Goal: Communication & Community: Answer question/provide support

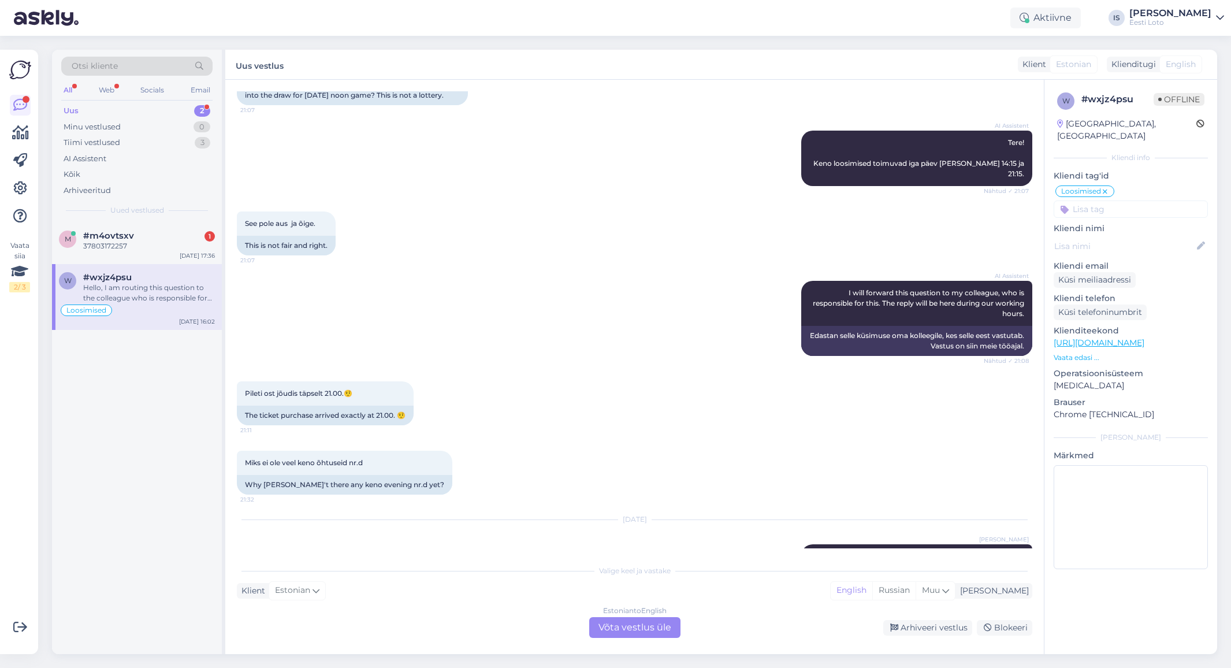
scroll to position [2000, 0]
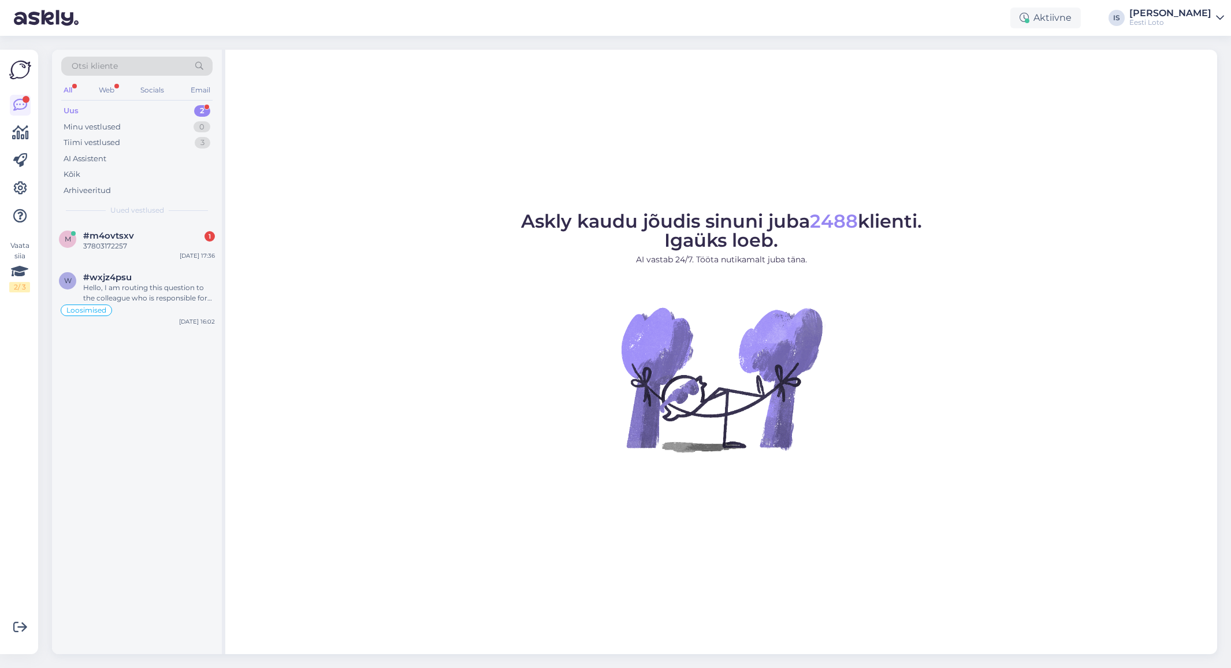
click at [89, 107] on div "Uus 2" at bounding box center [136, 111] width 151 height 16
click at [121, 245] on div "37803172257" at bounding box center [149, 246] width 132 height 10
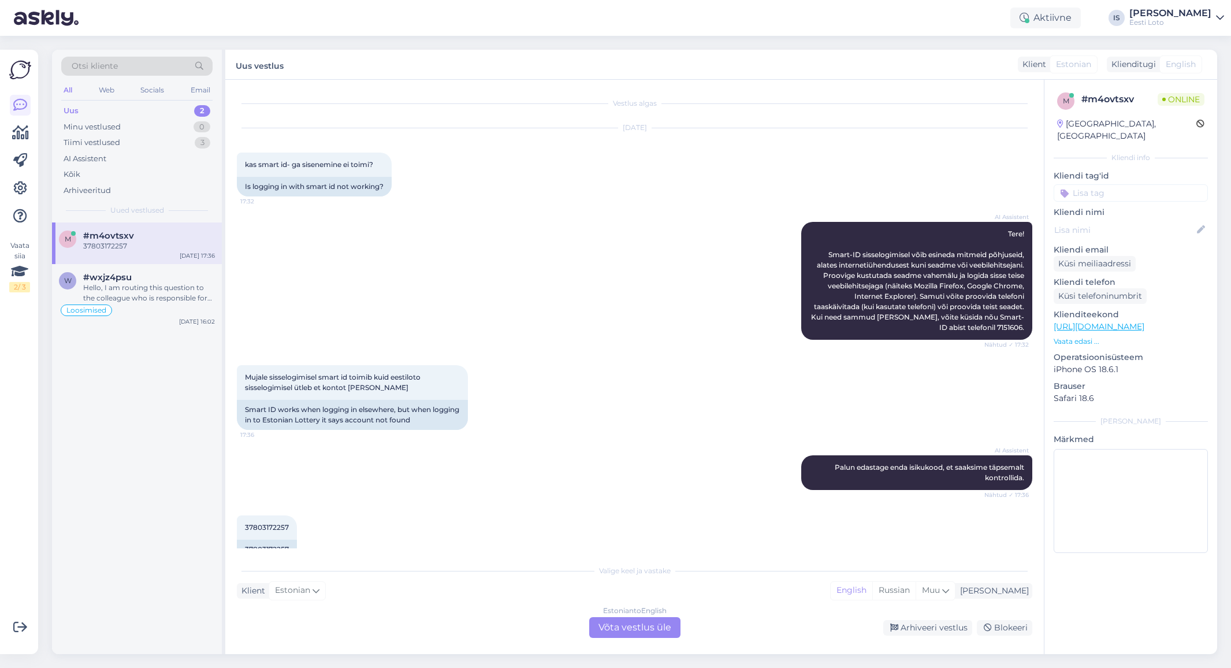
scroll to position [24, 0]
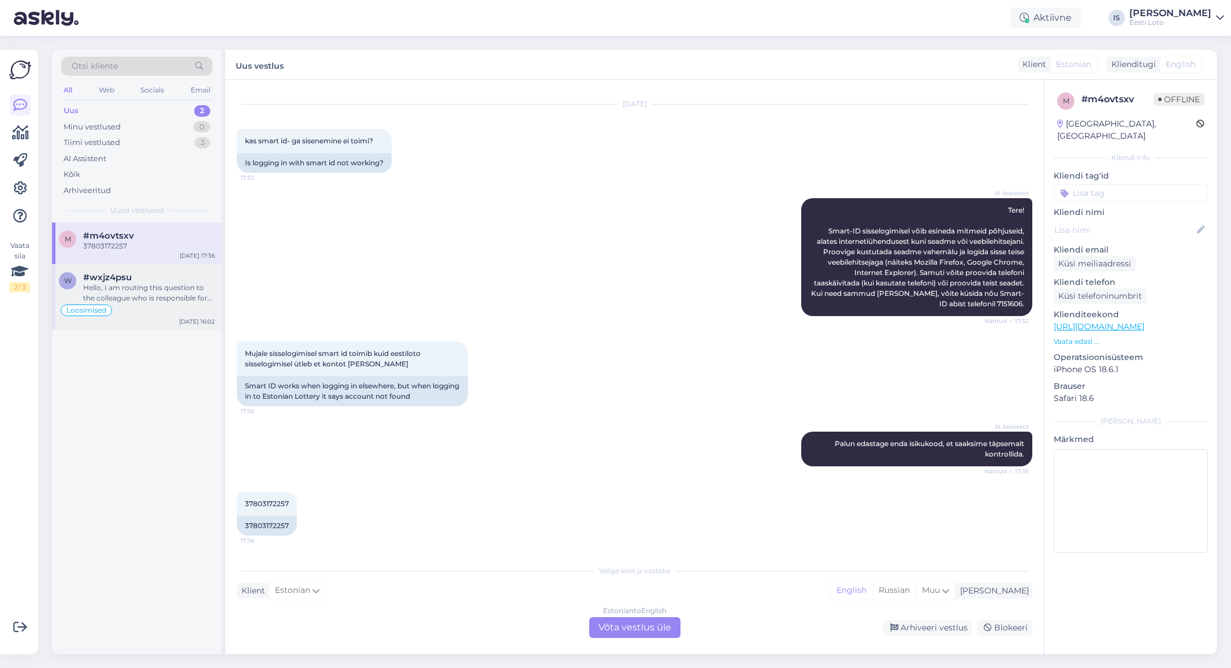
click at [128, 300] on div "Hello, I am routing this question to the colleague who is responsible for this …" at bounding box center [149, 292] width 132 height 21
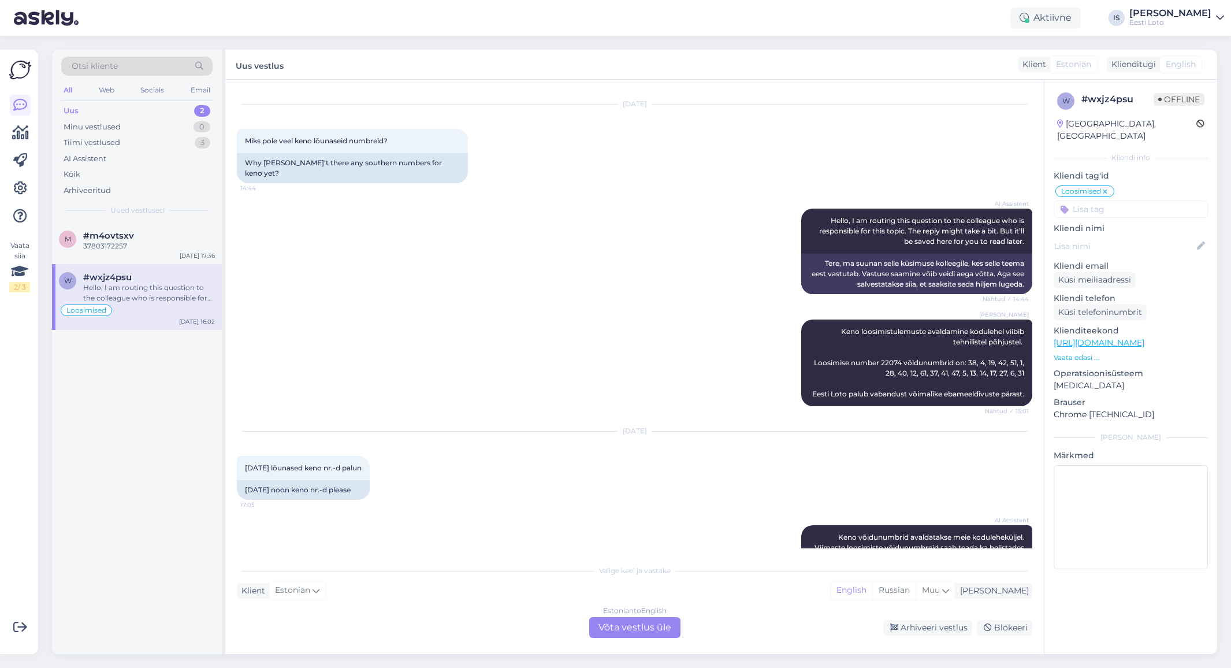
scroll to position [2292, 0]
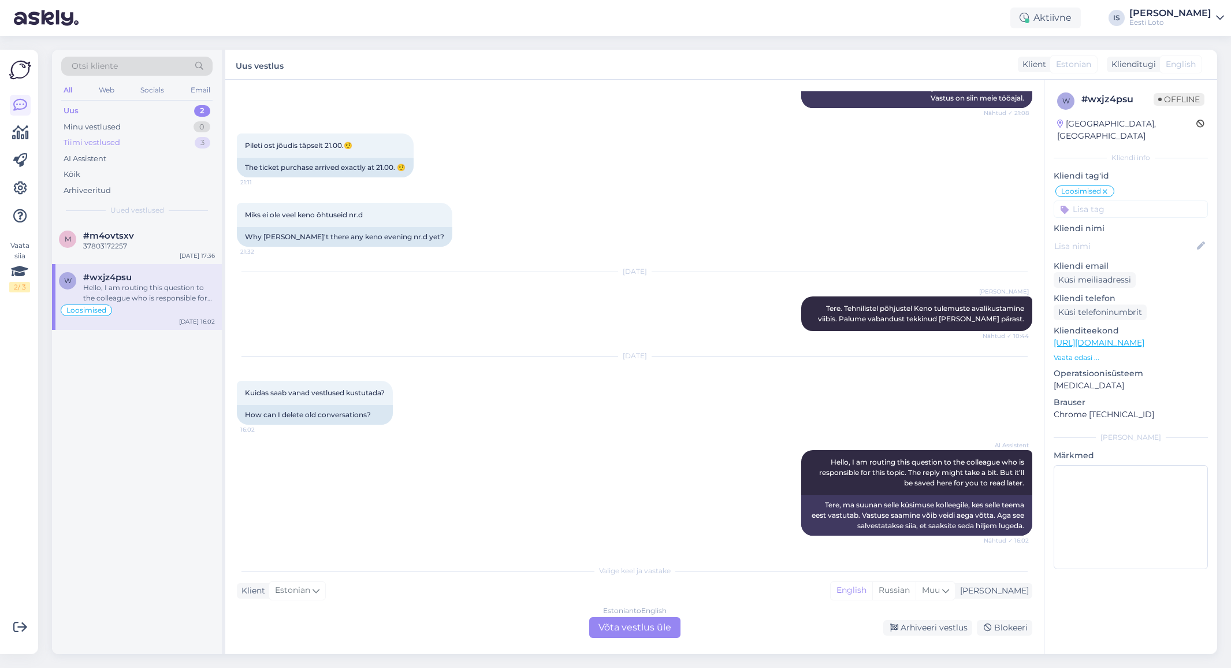
click at [87, 142] on div "Tiimi vestlused" at bounding box center [92, 143] width 57 height 12
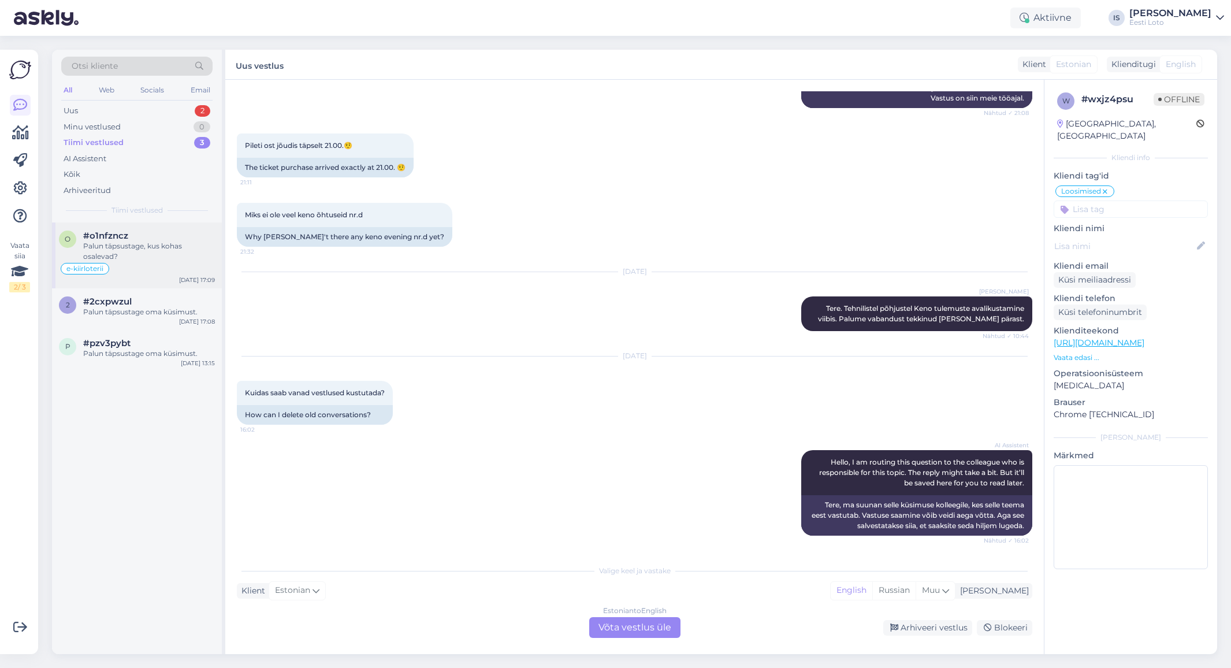
click at [108, 254] on div "Palun täpsustage, kus kohas osalevad?" at bounding box center [149, 251] width 132 height 21
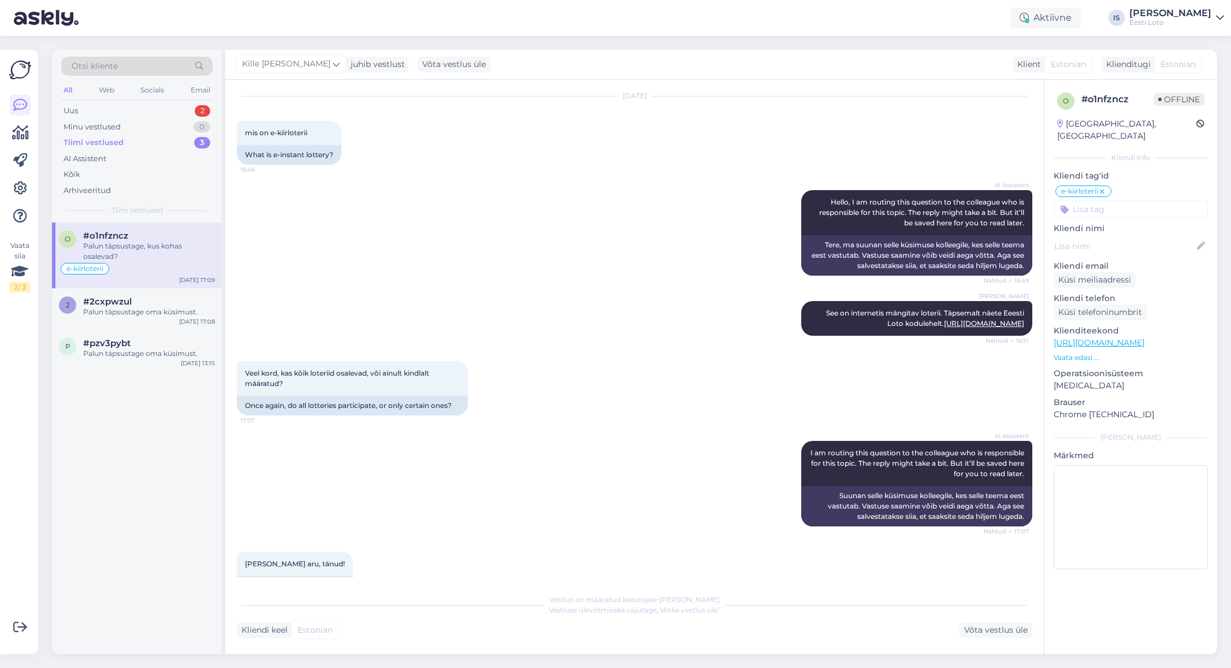
scroll to position [113, 0]
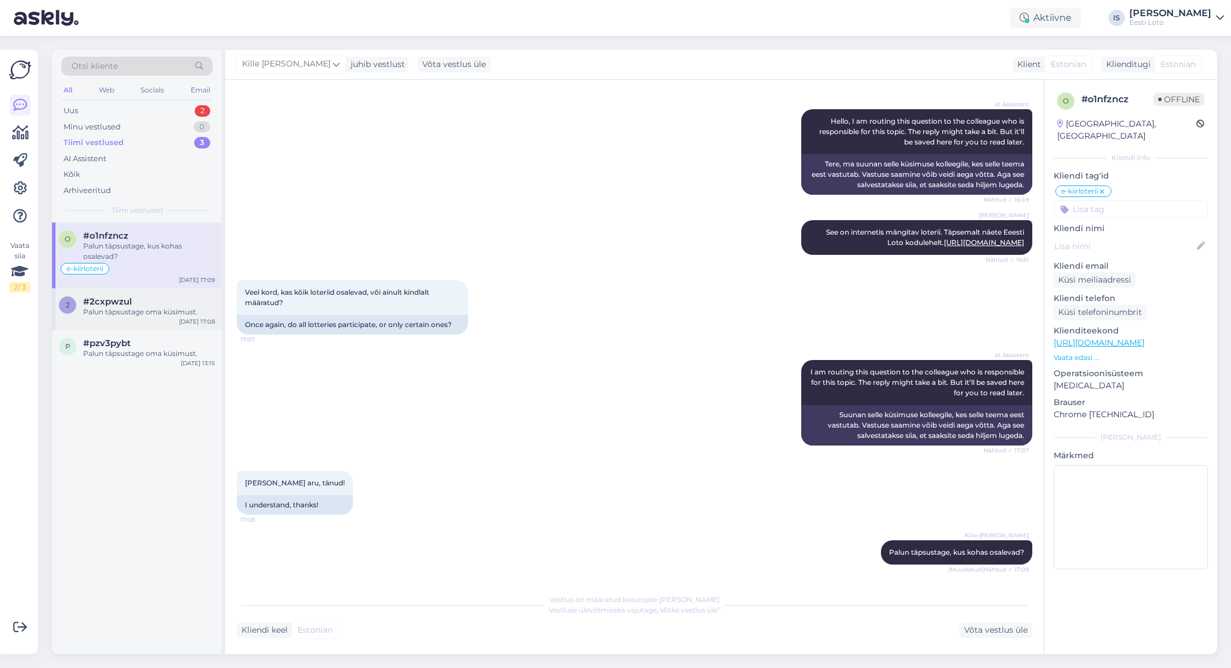
click at [136, 307] on div "Palun täpsustage oma küsimust." at bounding box center [149, 312] width 132 height 10
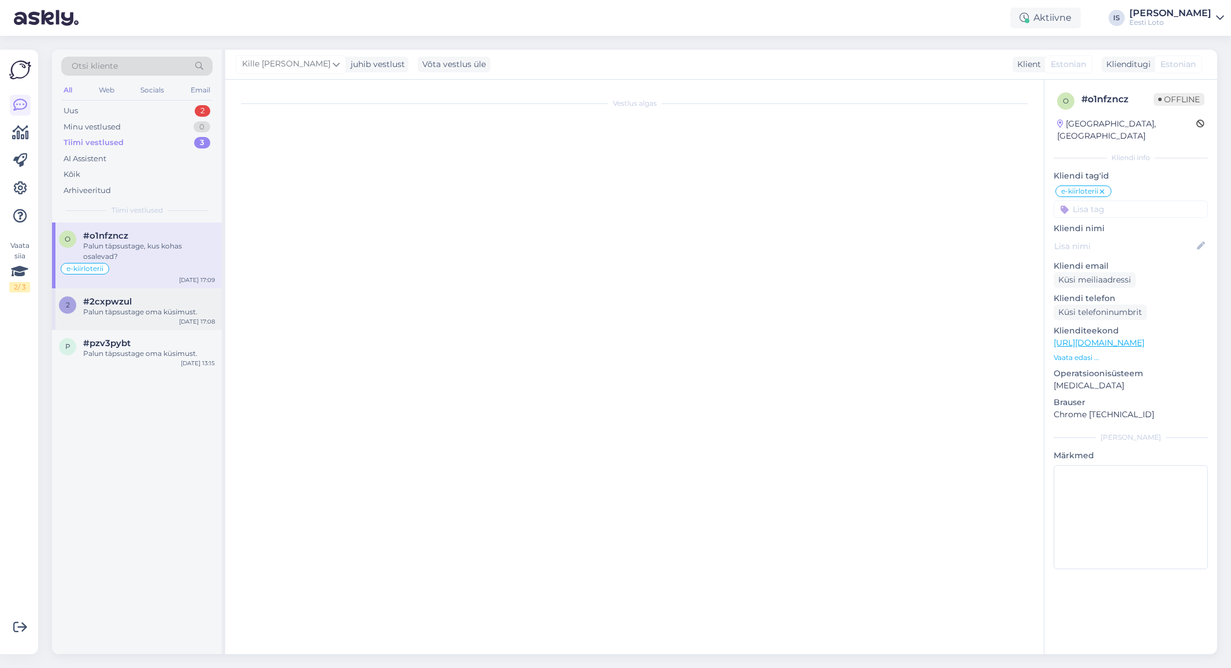
scroll to position [0, 0]
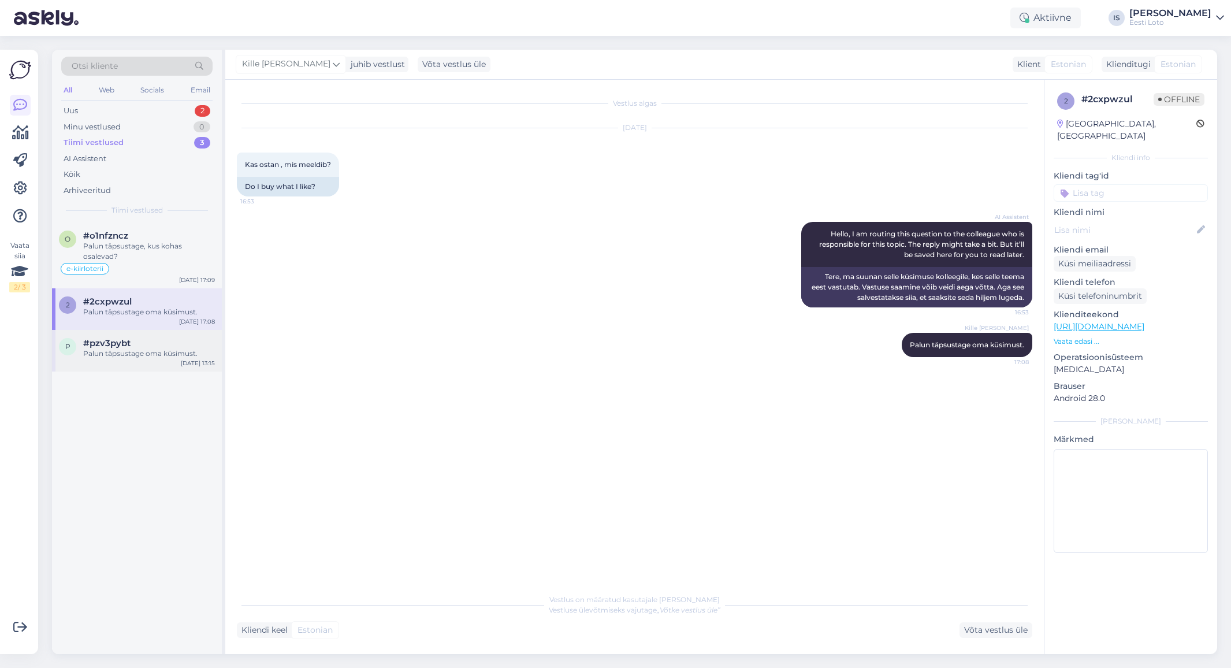
click at [136, 347] on div "#pzv3pybt" at bounding box center [149, 343] width 132 height 10
click at [103, 111] on div "Uus 2" at bounding box center [136, 111] width 151 height 16
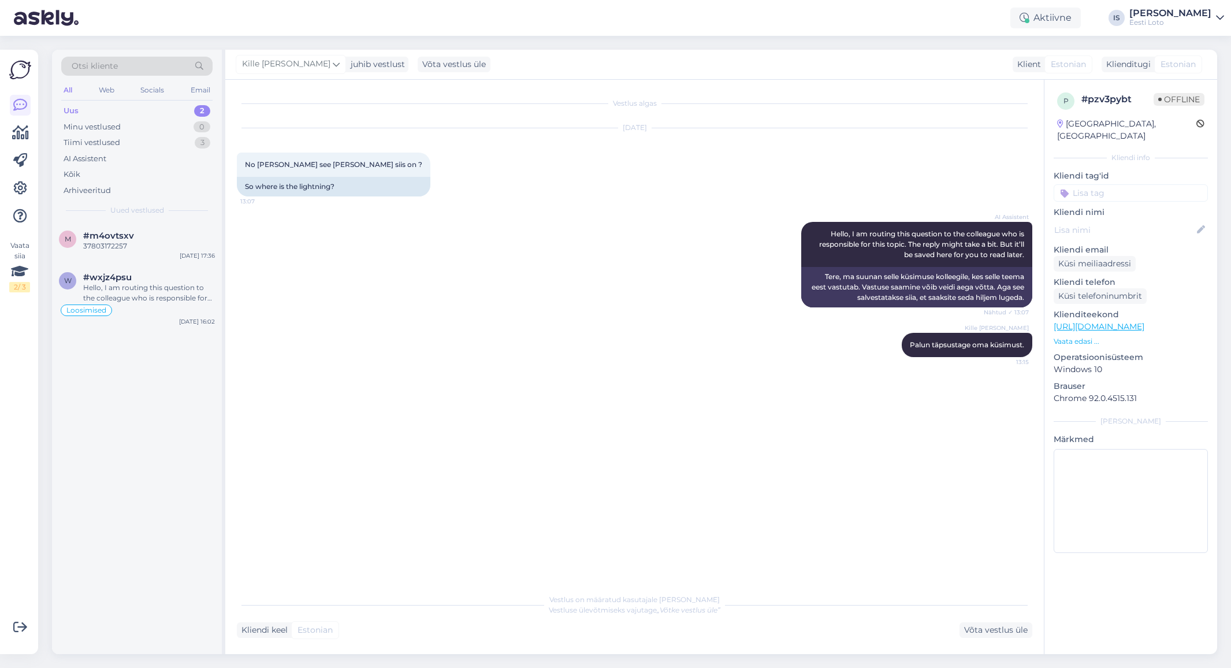
click at [77, 111] on div "Uus" at bounding box center [71, 111] width 15 height 12
click at [117, 245] on div "37803172257" at bounding box center [149, 246] width 132 height 10
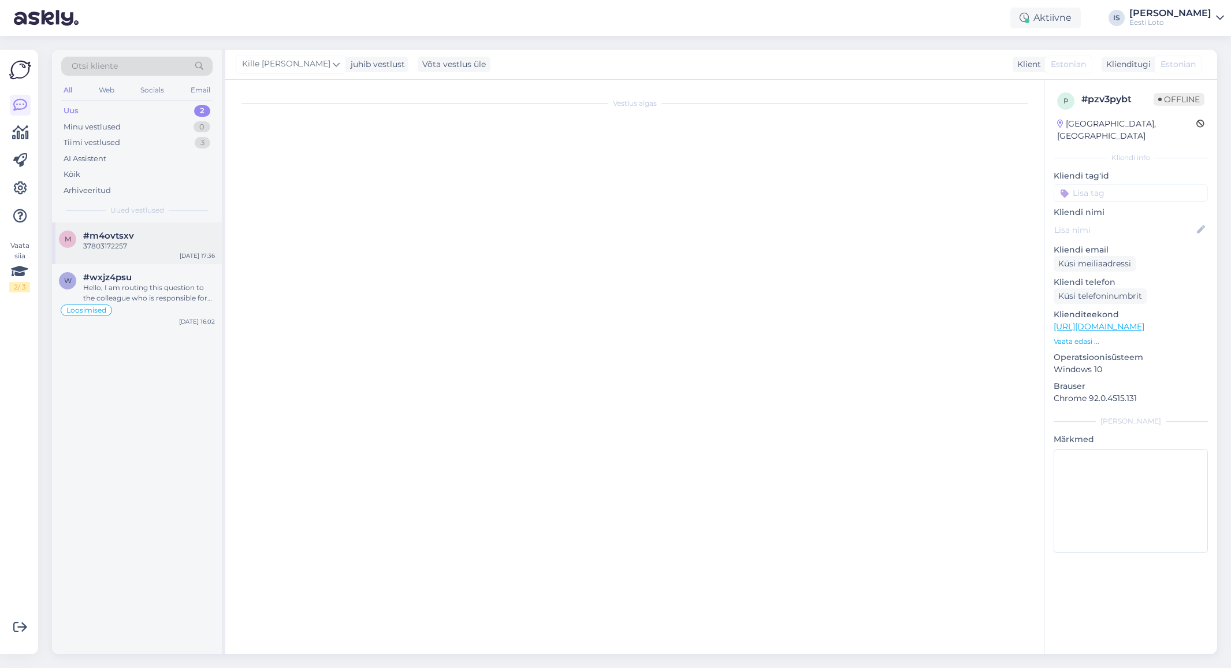
scroll to position [24, 0]
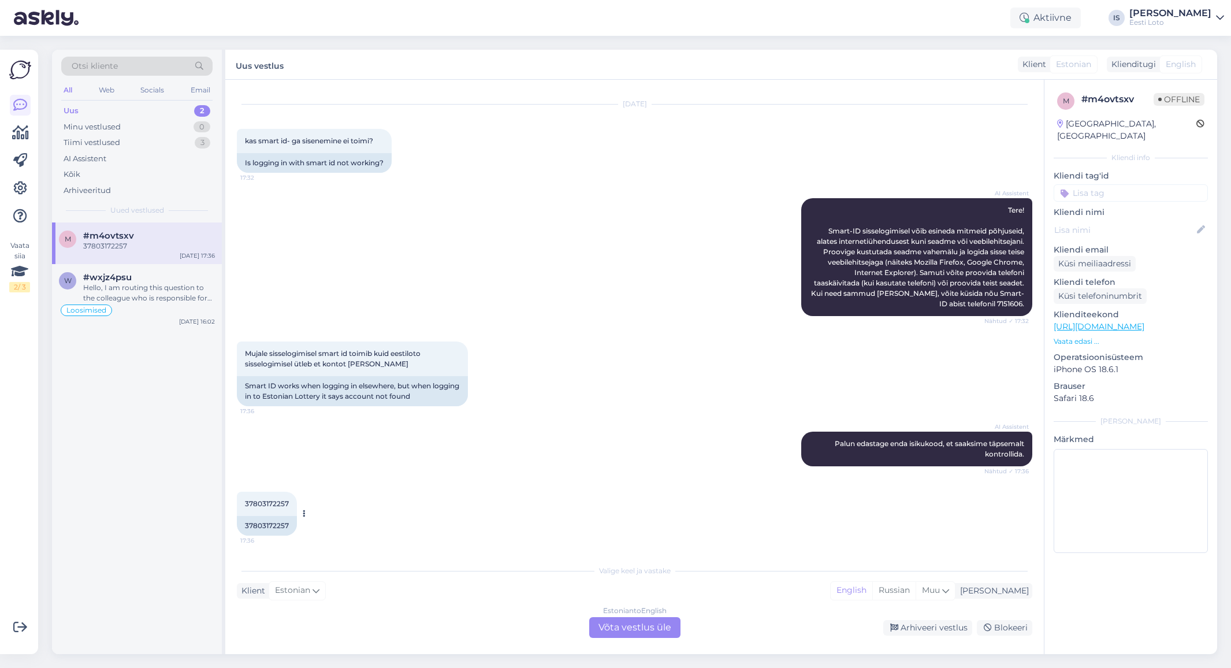
click at [268, 500] on span "37803172257" at bounding box center [267, 503] width 44 height 9
copy div "37803172257 17:36"
click at [589, 437] on div "AI Assistent Palun edastage enda isikukood, et saaksime täpsemalt kontrollida. …" at bounding box center [634, 449] width 795 height 60
click at [664, 630] on div "Estonian to English Võta vestlus üle" at bounding box center [634, 627] width 91 height 21
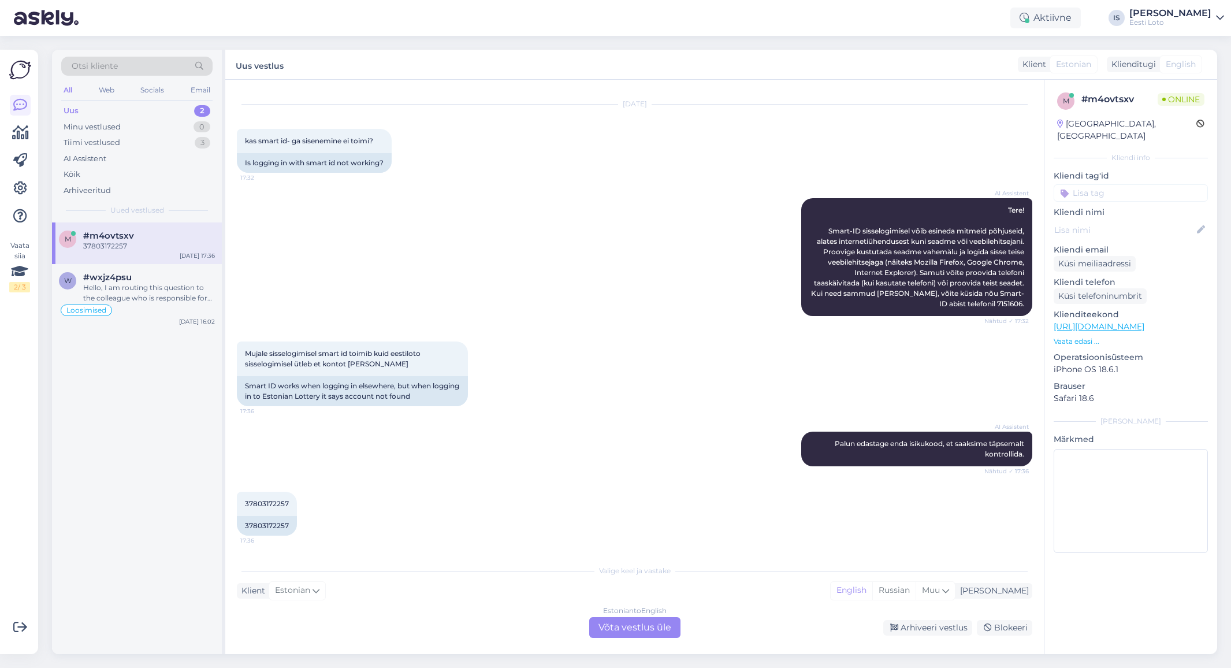
scroll to position [0, 0]
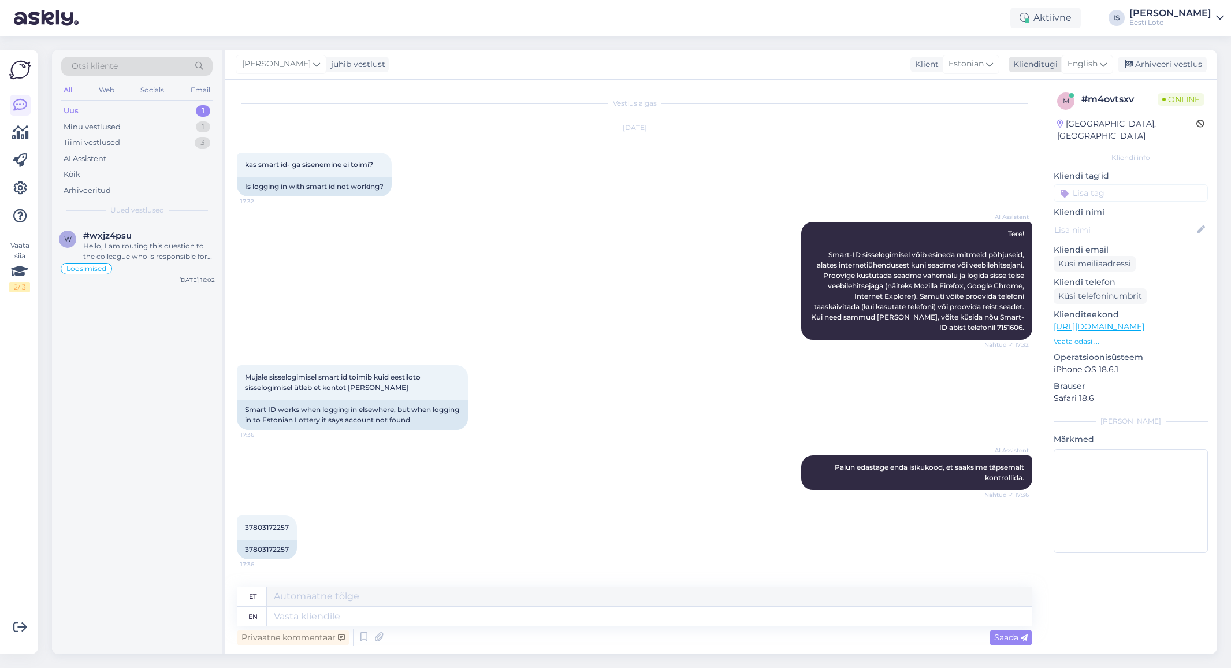
click at [1082, 65] on span "English" at bounding box center [1082, 64] width 30 height 13
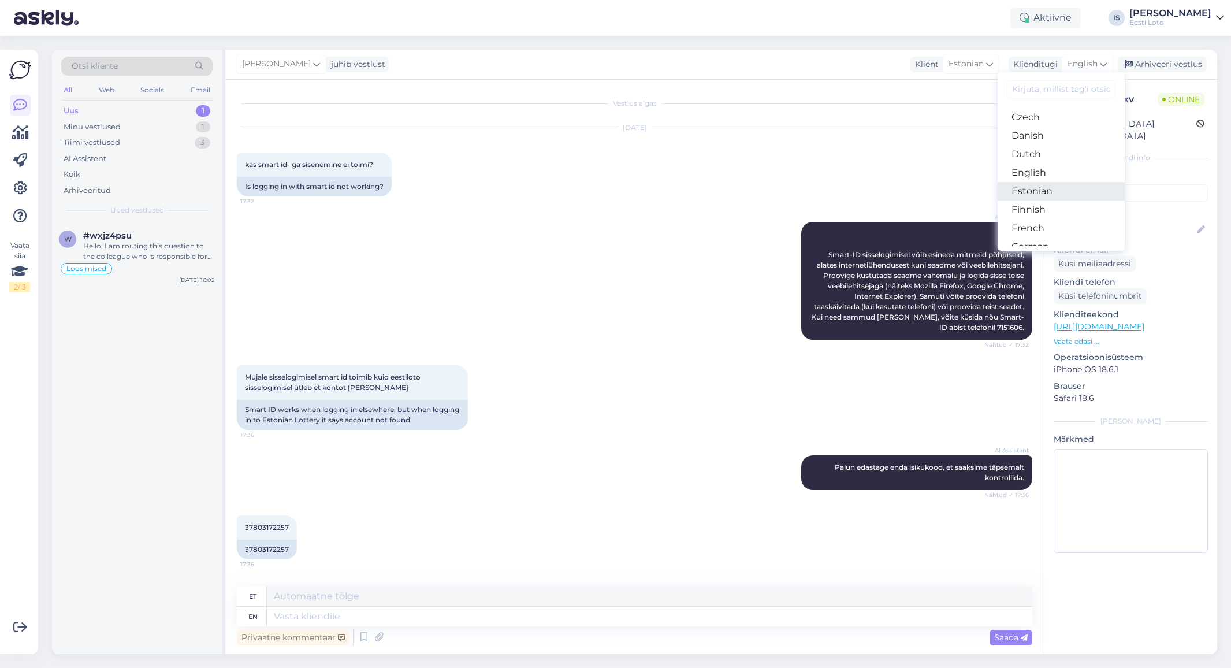
click at [1061, 188] on link "Estonian" at bounding box center [1060, 191] width 127 height 18
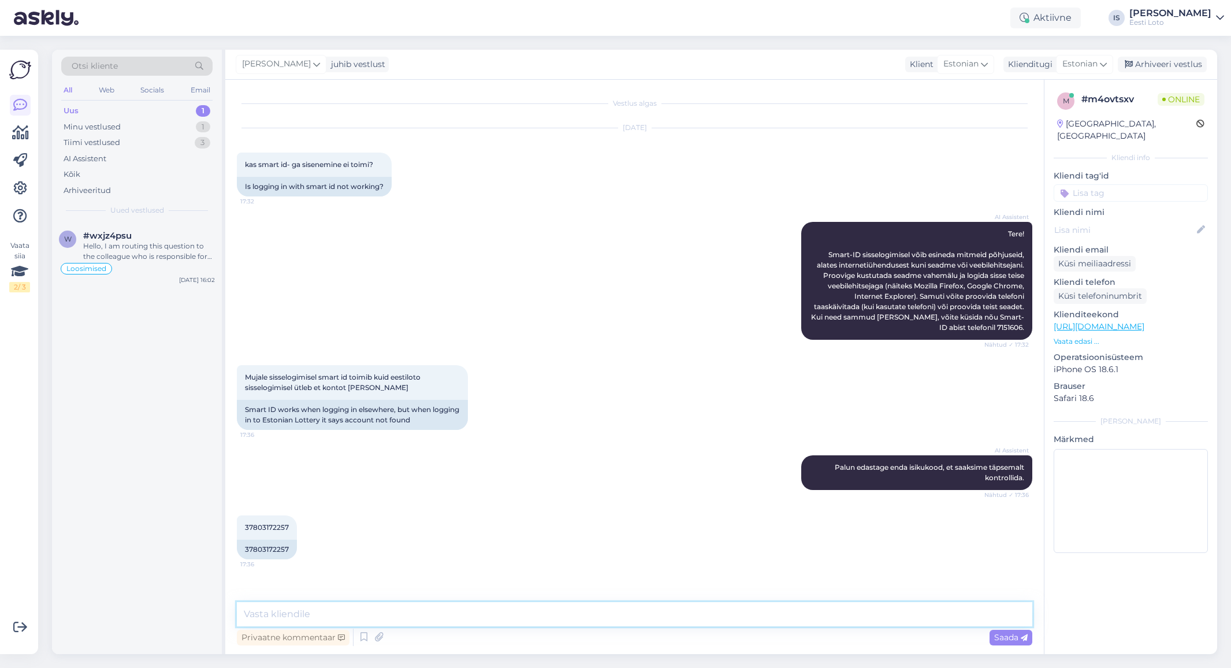
click at [459, 618] on textarea at bounding box center [634, 614] width 795 height 24
click at [792, 614] on textarea "Tere. Konto on Teil täiesti olemas. Millest selline tõrge tekib on raske öelda.…" at bounding box center [634, 614] width 795 height 24
click at [686, 616] on textarea "Tere. Konto on Teil täiesti olemas. Millest selline tõrge tekib on raske öelda.…" at bounding box center [634, 614] width 795 height 24
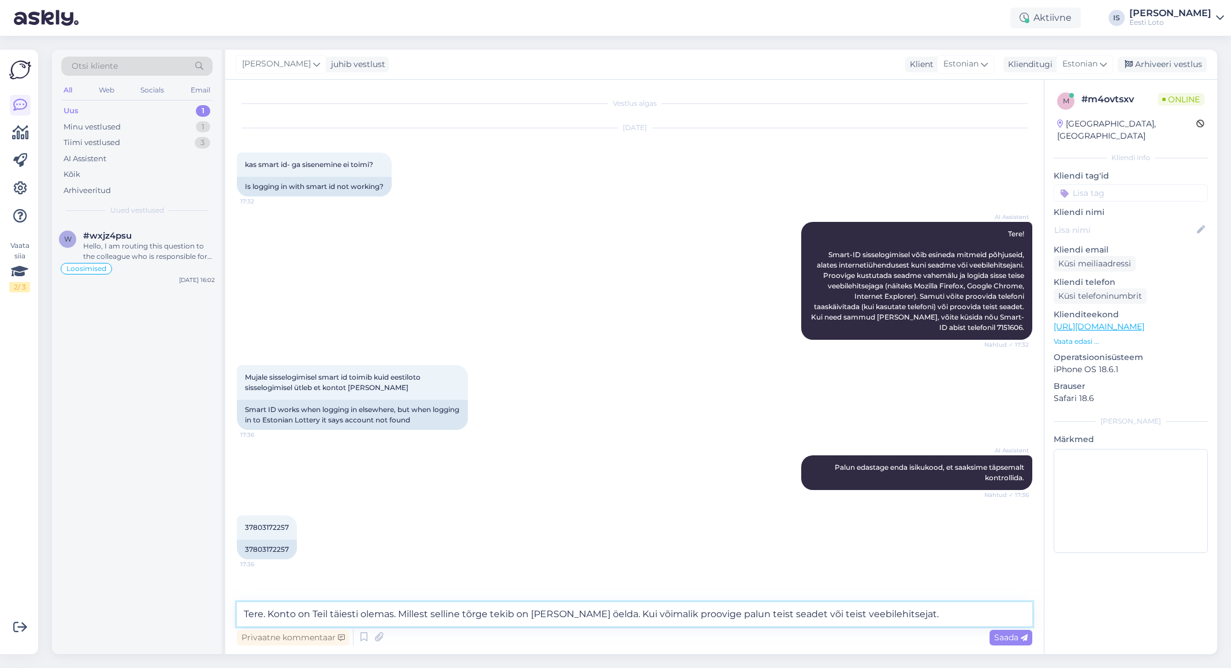
click at [936, 613] on textarea "Tere. Konto on Teil täiesti olemas. Millest selline tõrge tekib on raske öelda.…" at bounding box center [634, 614] width 795 height 24
click at [935, 613] on textarea "Tere. Konto on Teil täiesti olemas. Millest selline tõrge tekib on raske öelda.…" at bounding box center [634, 614] width 795 height 24
click at [1014, 608] on textarea "Tere. Konto on Teil täiesti olemas. Millest selline tõrge tekib on raske öelda.…" at bounding box center [634, 614] width 795 height 24
type textarea "Tere. Konto on Teil täiesti olemas. Millest selline tõrge tekib on raske öelda.…"
click at [999, 636] on span "Saada" at bounding box center [1010, 637] width 33 height 10
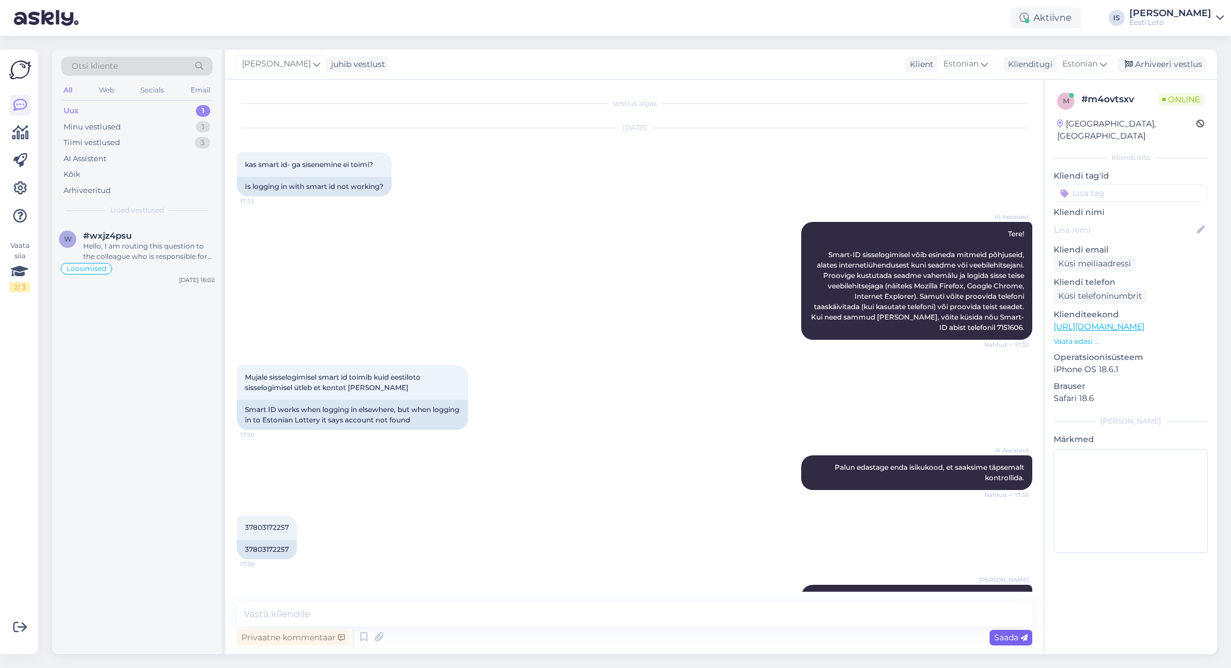
scroll to position [51, 0]
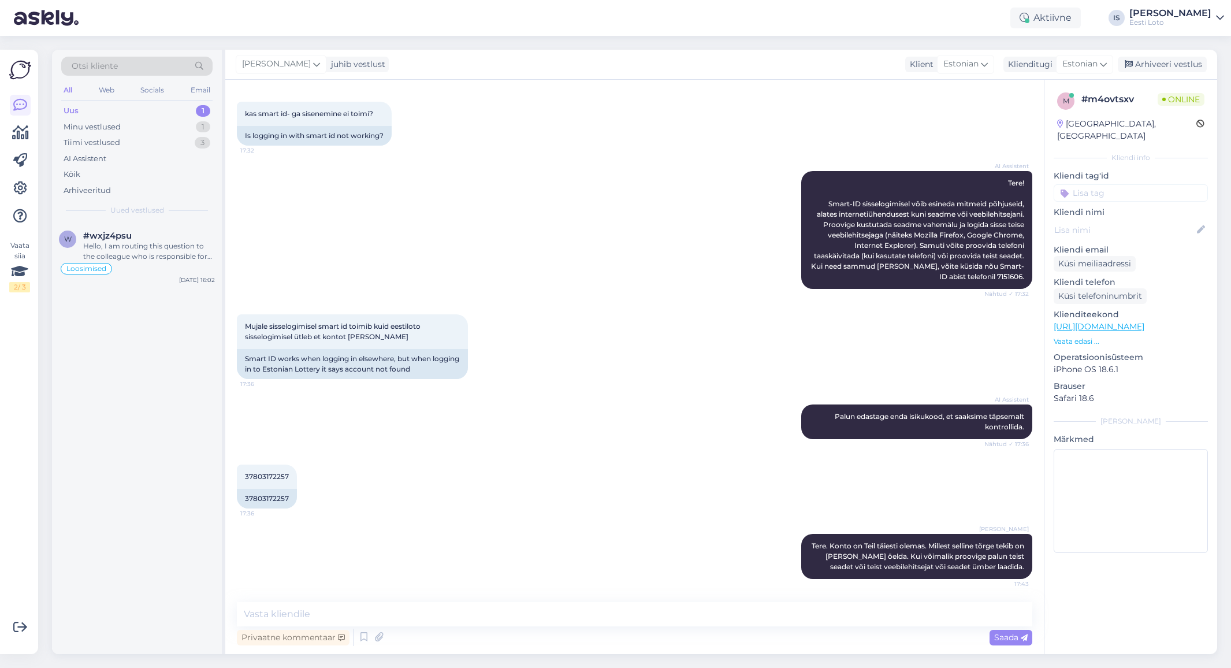
click at [1112, 184] on input at bounding box center [1130, 192] width 154 height 17
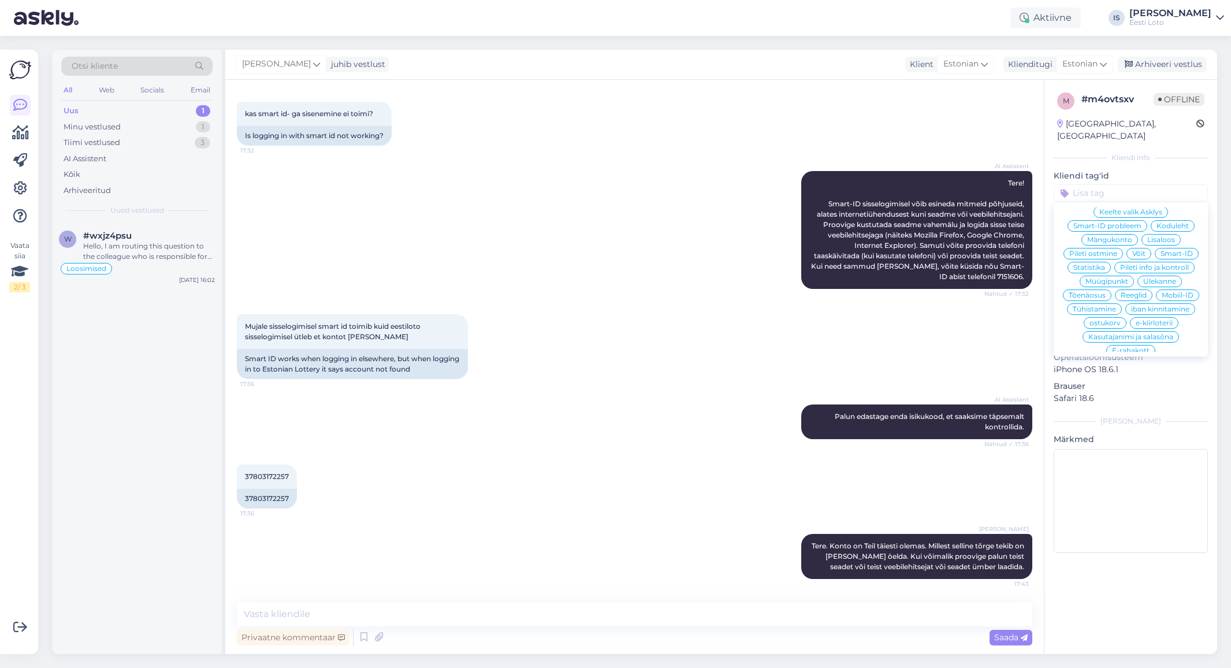
scroll to position [262, 0]
click at [1170, 249] on span "Smart-ID" at bounding box center [1176, 252] width 32 height 7
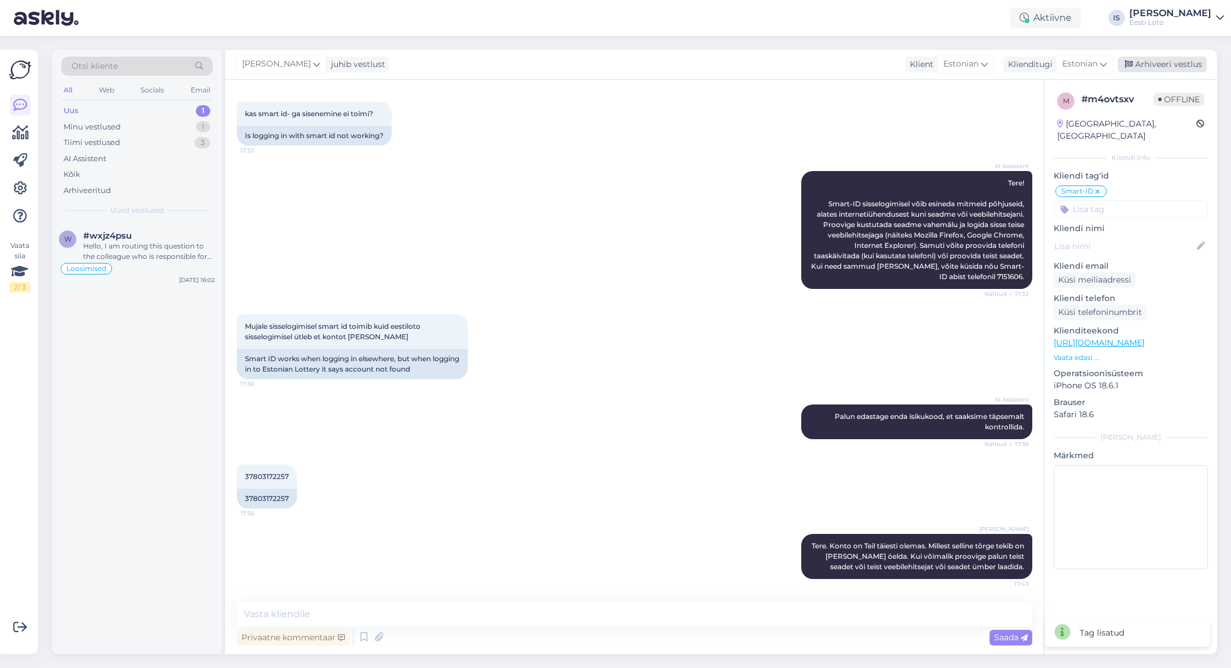
click at [1175, 66] on div "Arhiveeri vestlus" at bounding box center [1161, 65] width 89 height 16
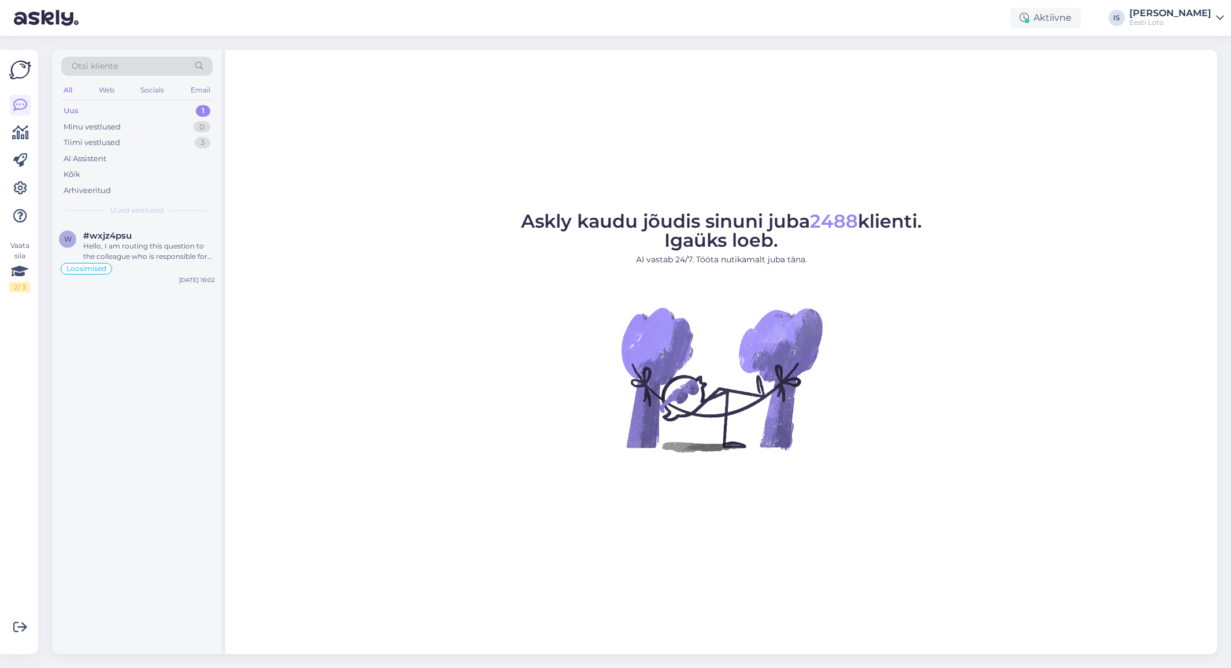
click at [71, 111] on div "Uus" at bounding box center [71, 111] width 15 height 12
click at [132, 244] on div "Hello, I am routing this question to the colleague who is responsible for this …" at bounding box center [149, 251] width 132 height 21
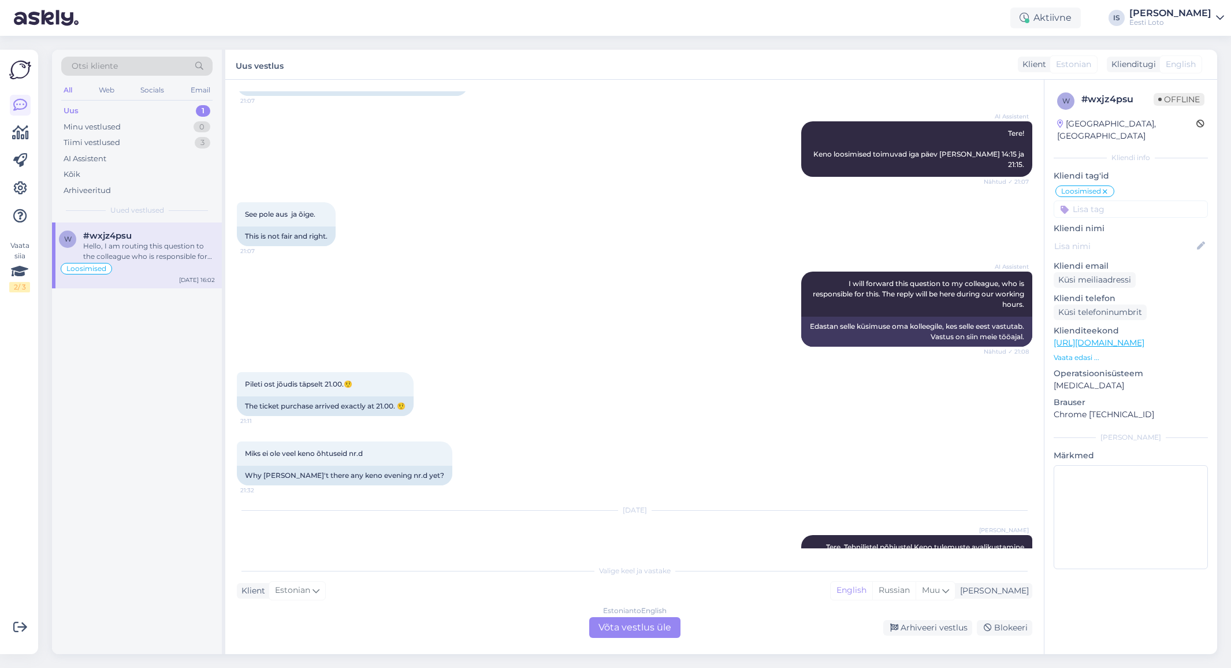
scroll to position [2292, 0]
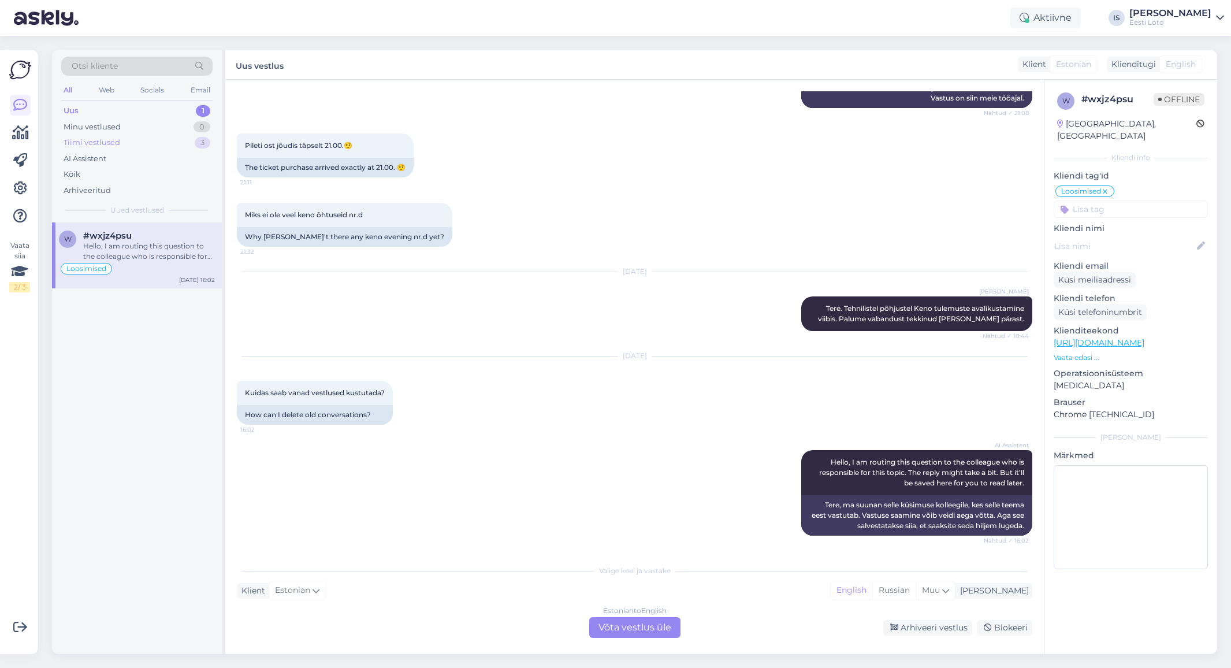
click at [90, 144] on div "Tiimi vestlused" at bounding box center [92, 143] width 57 height 12
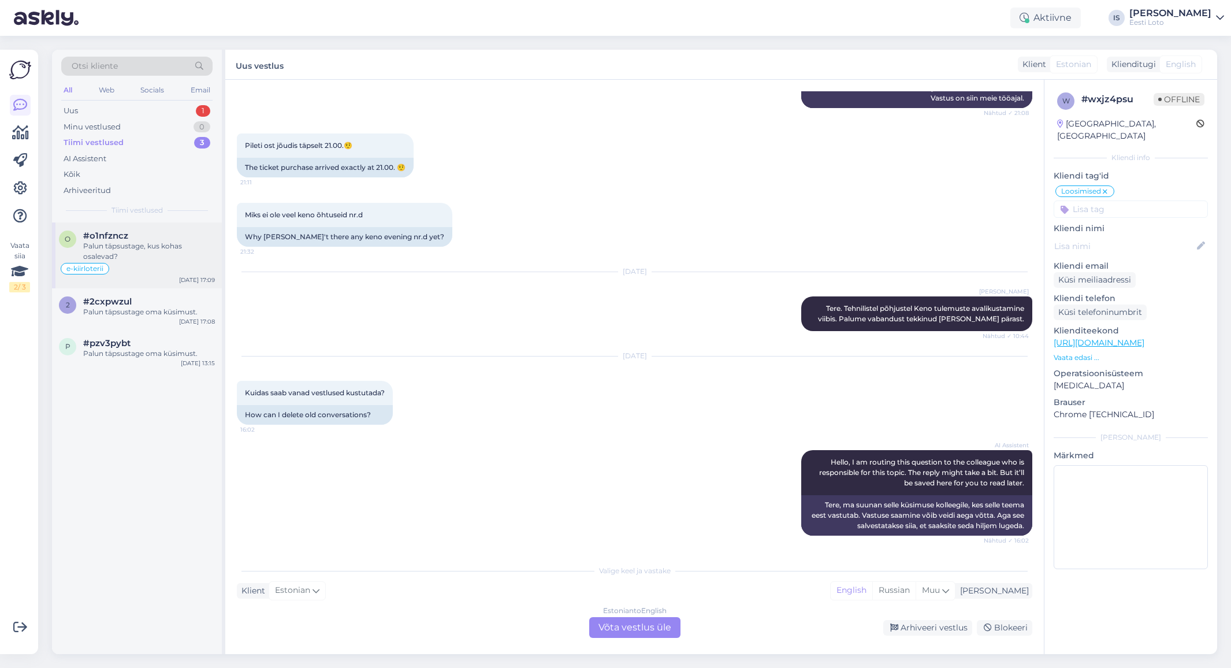
click at [128, 245] on div "Palun täpsustage, kus kohas osalevad?" at bounding box center [149, 251] width 132 height 21
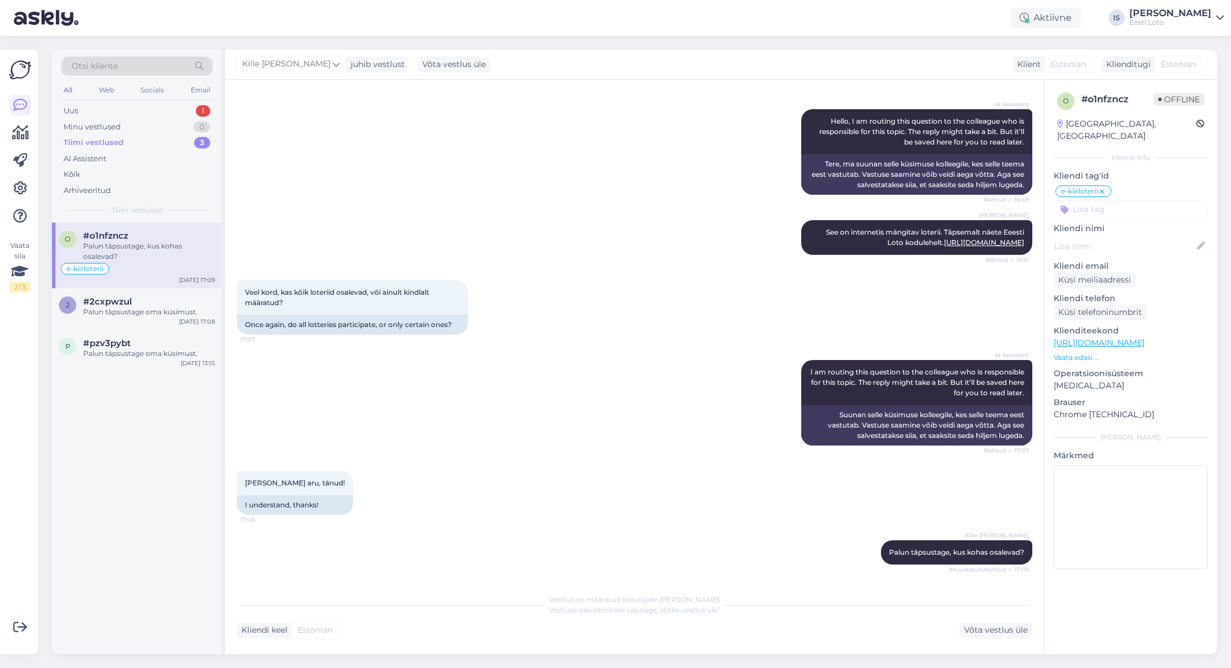
scroll to position [113, 0]
click at [147, 315] on div "Palun täpsustage oma küsimust." at bounding box center [149, 312] width 132 height 10
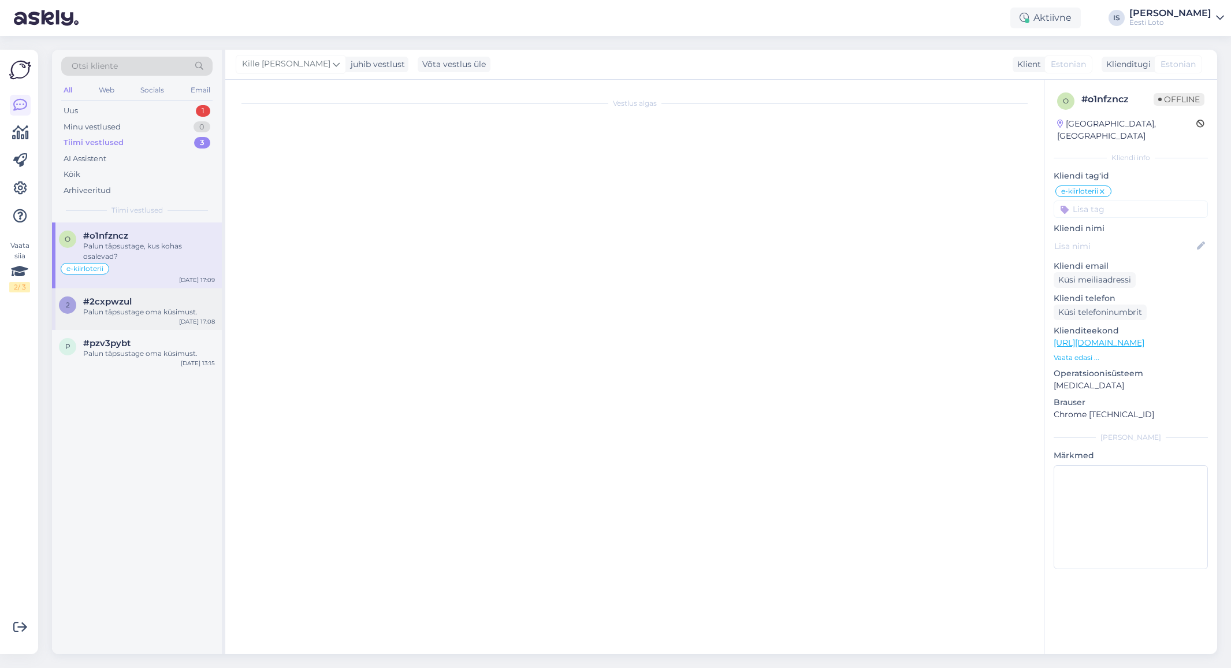
scroll to position [0, 0]
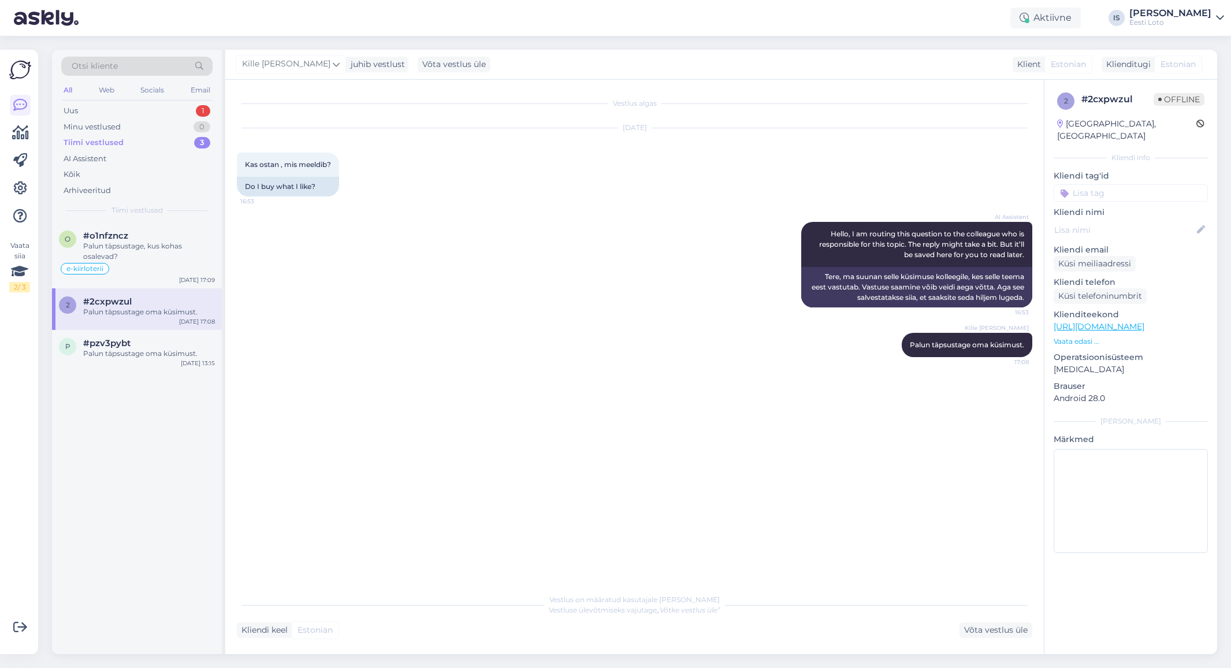
click at [359, 363] on div "Kille Nevolihhin Palun täpsustage oma küsimust. 17:08" at bounding box center [634, 345] width 795 height 50
click at [71, 110] on div "Uus" at bounding box center [71, 111] width 14 height 12
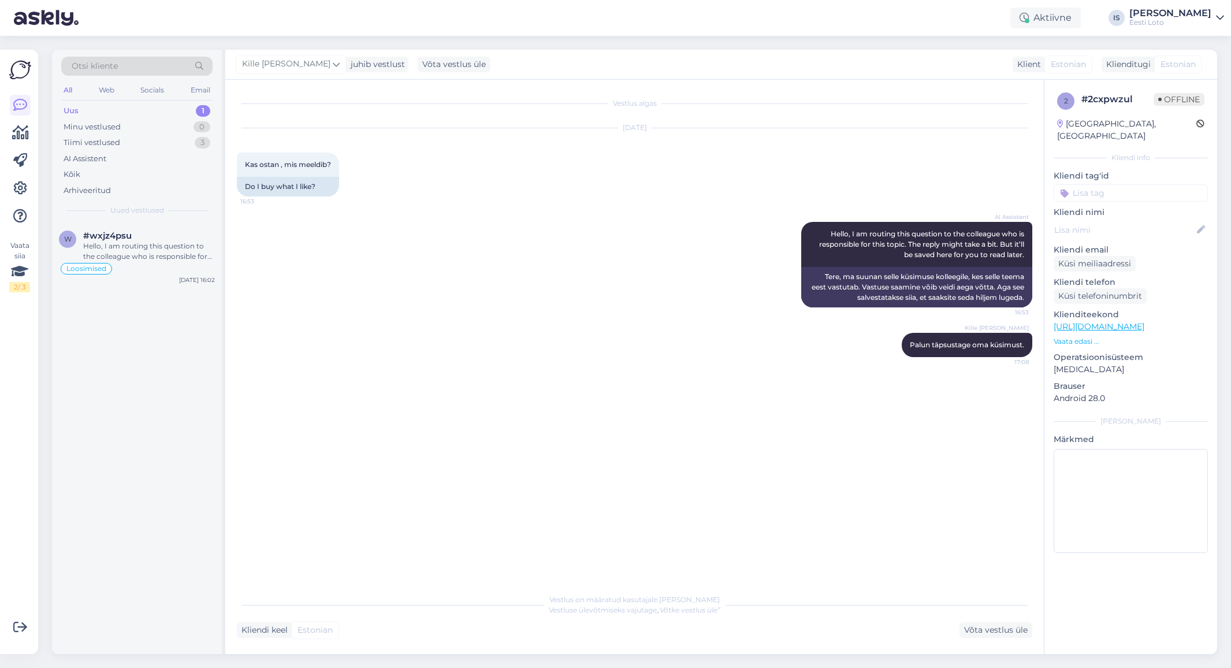
click at [71, 110] on div "Uus" at bounding box center [71, 111] width 15 height 12
click at [143, 255] on div "Hello, I am routing this question to the colleague who is responsible for this …" at bounding box center [149, 251] width 132 height 21
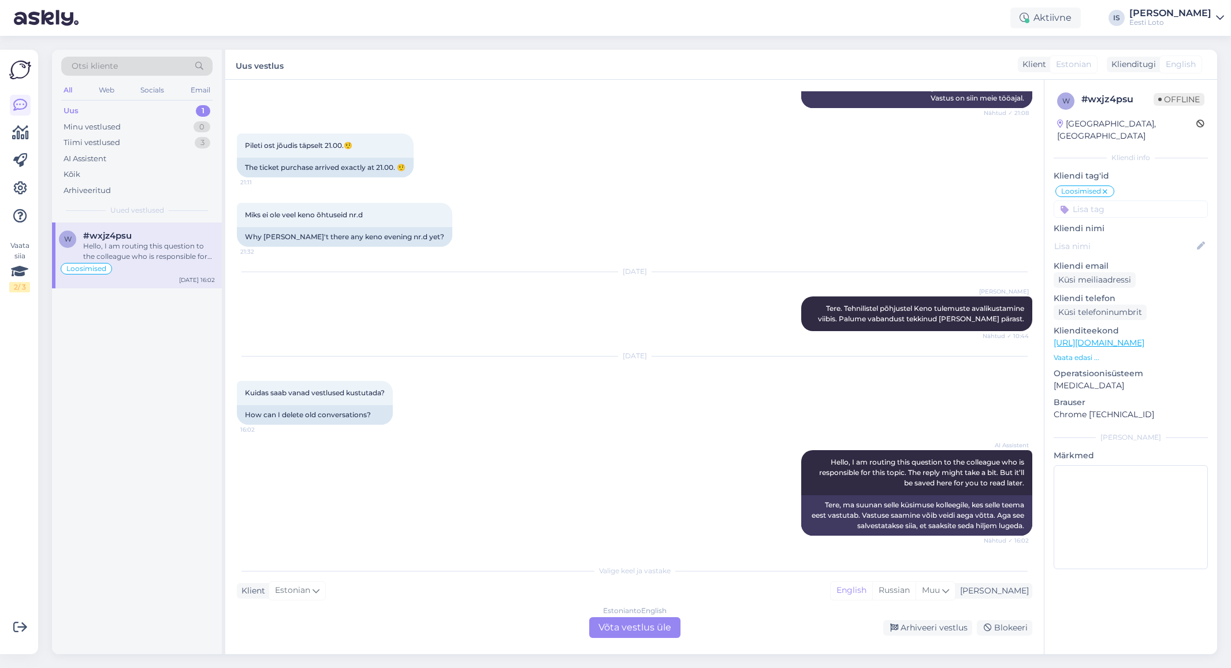
scroll to position [2290, 0]
click at [547, 249] on div "[PERSON_NAME] ole veel keno õhtuseid nr.d 21:32 Why aren't there any keno eveni…" at bounding box center [634, 224] width 795 height 69
click at [174, 113] on div "Uus 1" at bounding box center [136, 111] width 151 height 16
click at [72, 110] on div "Uus" at bounding box center [71, 111] width 15 height 12
click at [144, 247] on div "Hello, I am routing this question to the colleague who is responsible for this …" at bounding box center [149, 251] width 132 height 21
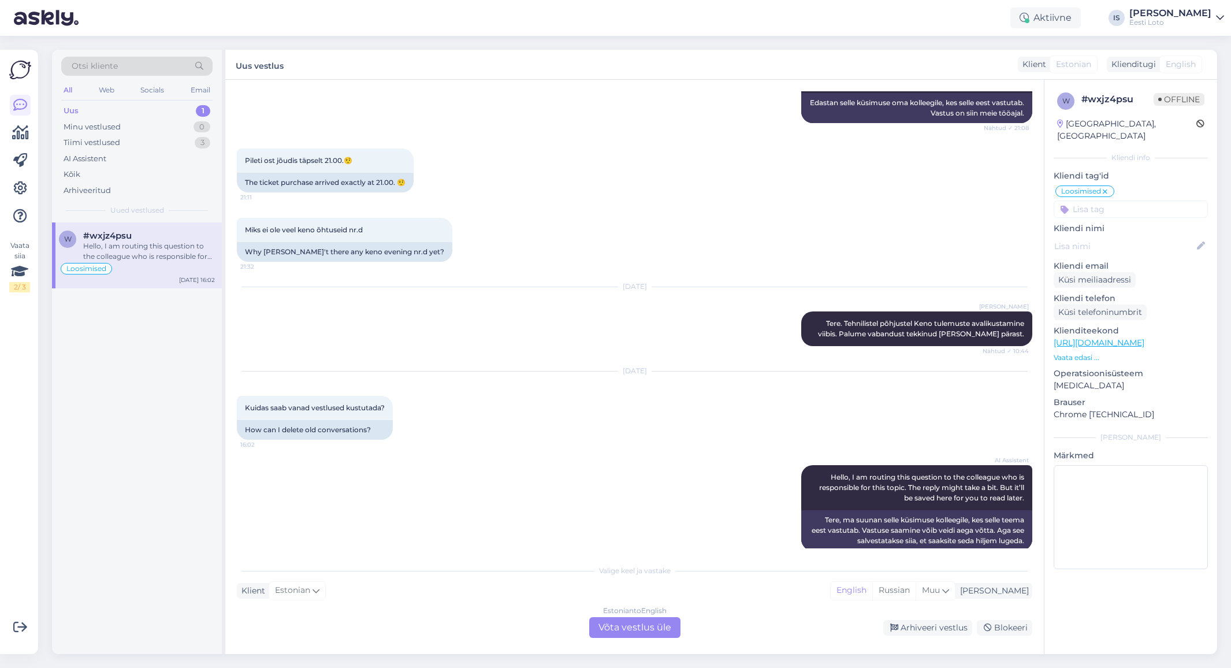
scroll to position [2292, 0]
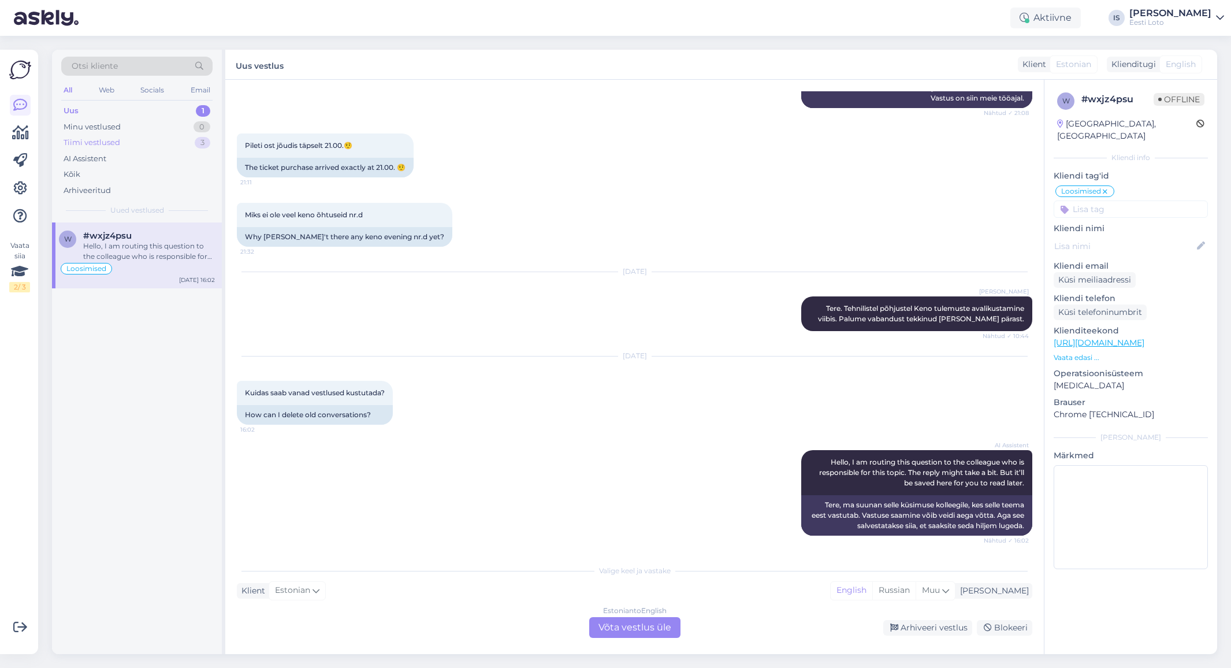
click at [100, 143] on div "Tiimi vestlused" at bounding box center [92, 143] width 57 height 12
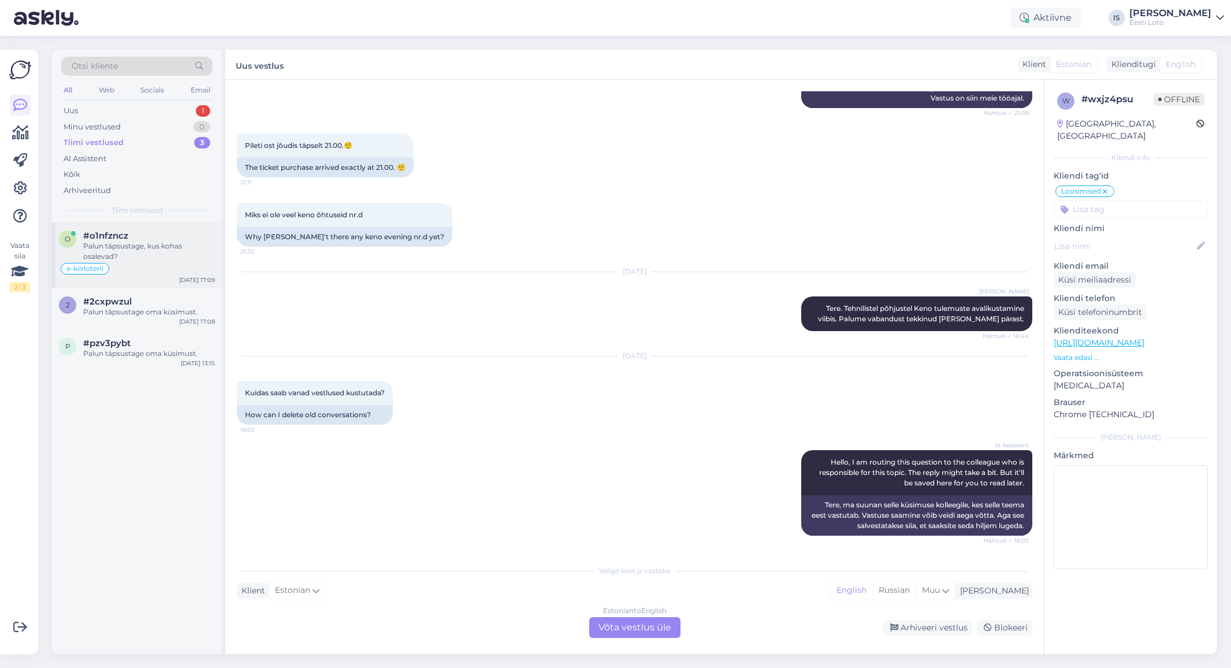
click at [100, 246] on div "Palun täpsustage, kus kohas osalevad?" at bounding box center [149, 251] width 132 height 21
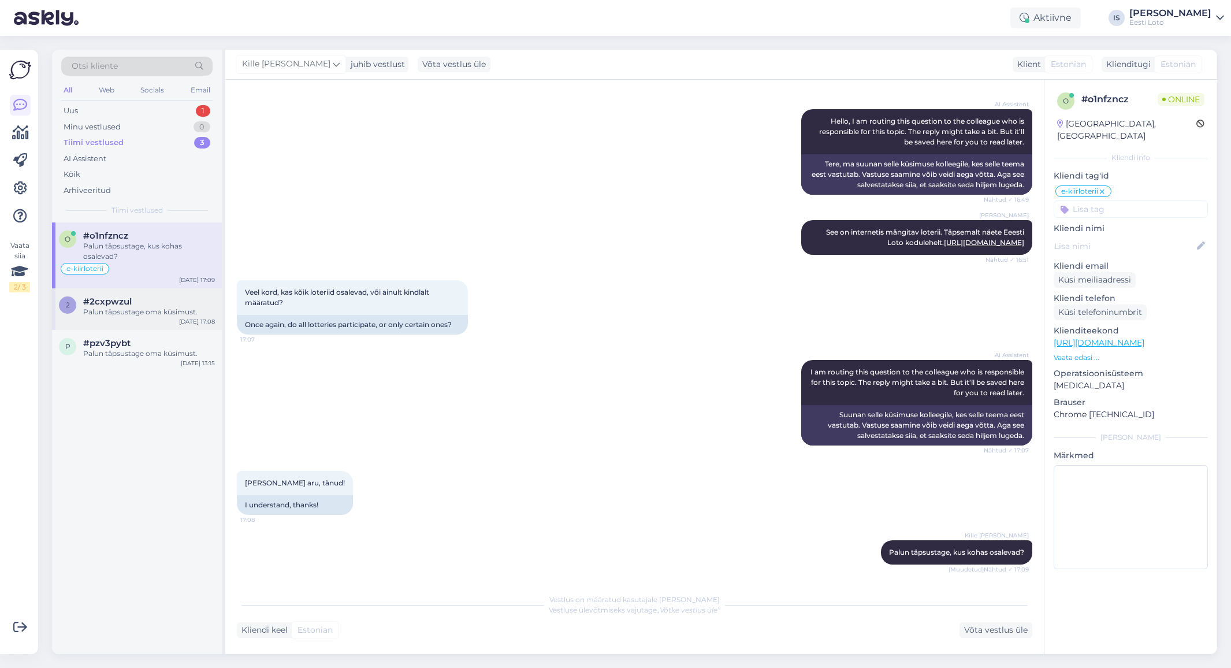
click at [107, 308] on div "Palun täpsustage oma küsimust." at bounding box center [149, 312] width 132 height 10
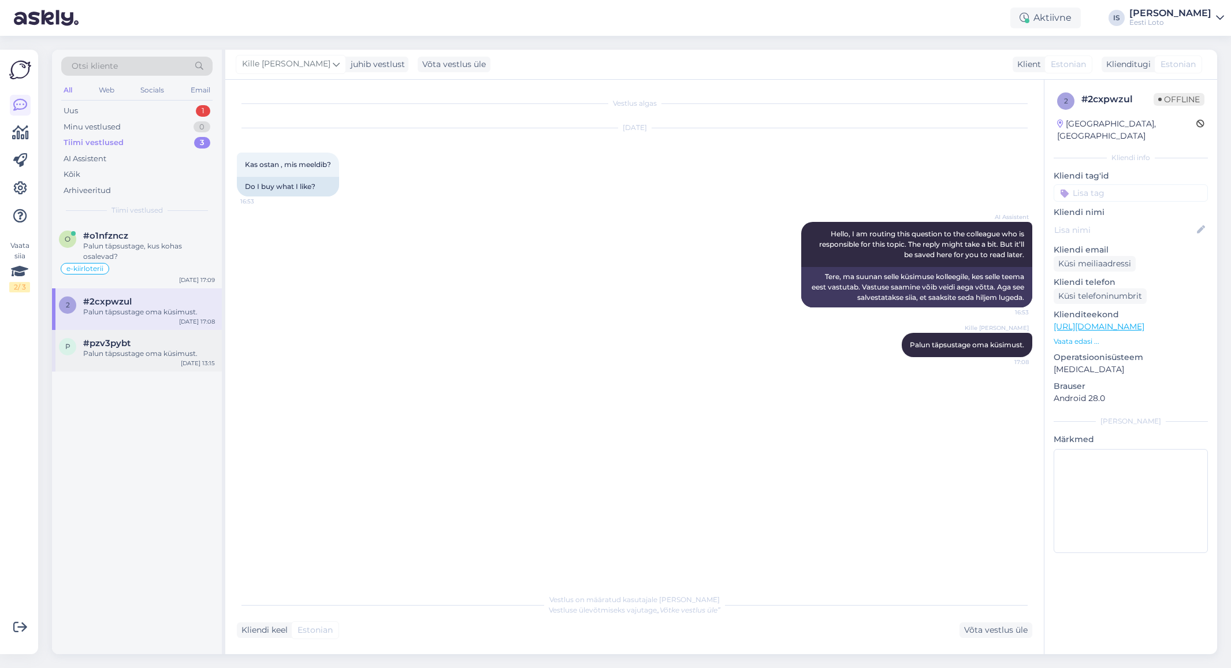
click at [111, 353] on div "Palun täpsustage oma küsimust." at bounding box center [149, 353] width 132 height 10
